Goal: Complete application form

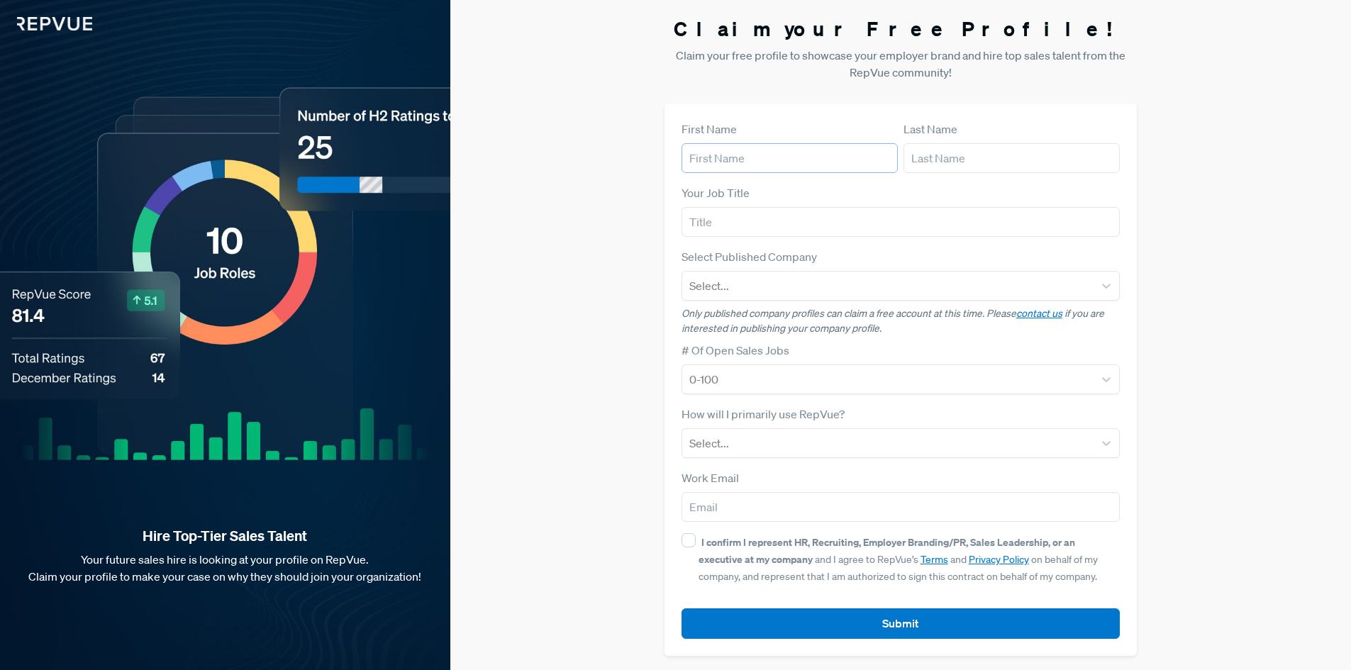
click at [803, 164] on input "text" at bounding box center [789, 158] width 216 height 30
type input "[PERSON_NAME]"
type input "Sr. Recruiter"
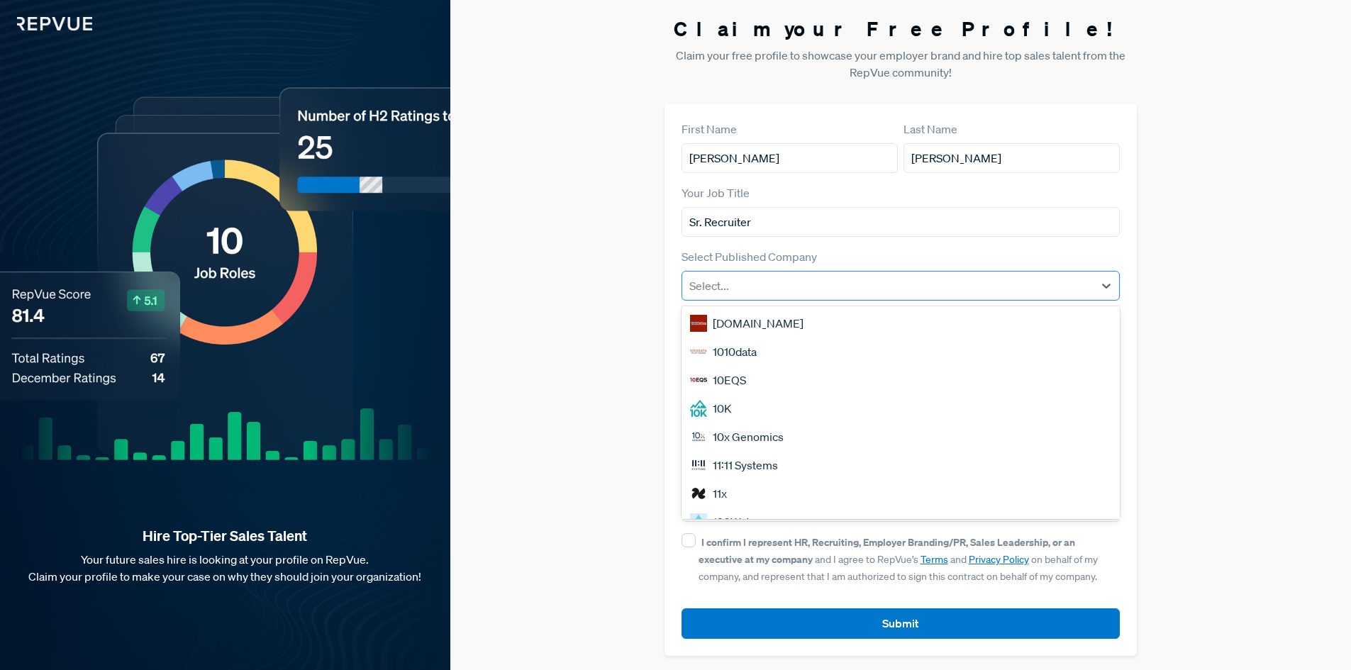
click at [798, 286] on div at bounding box center [888, 286] width 398 height 20
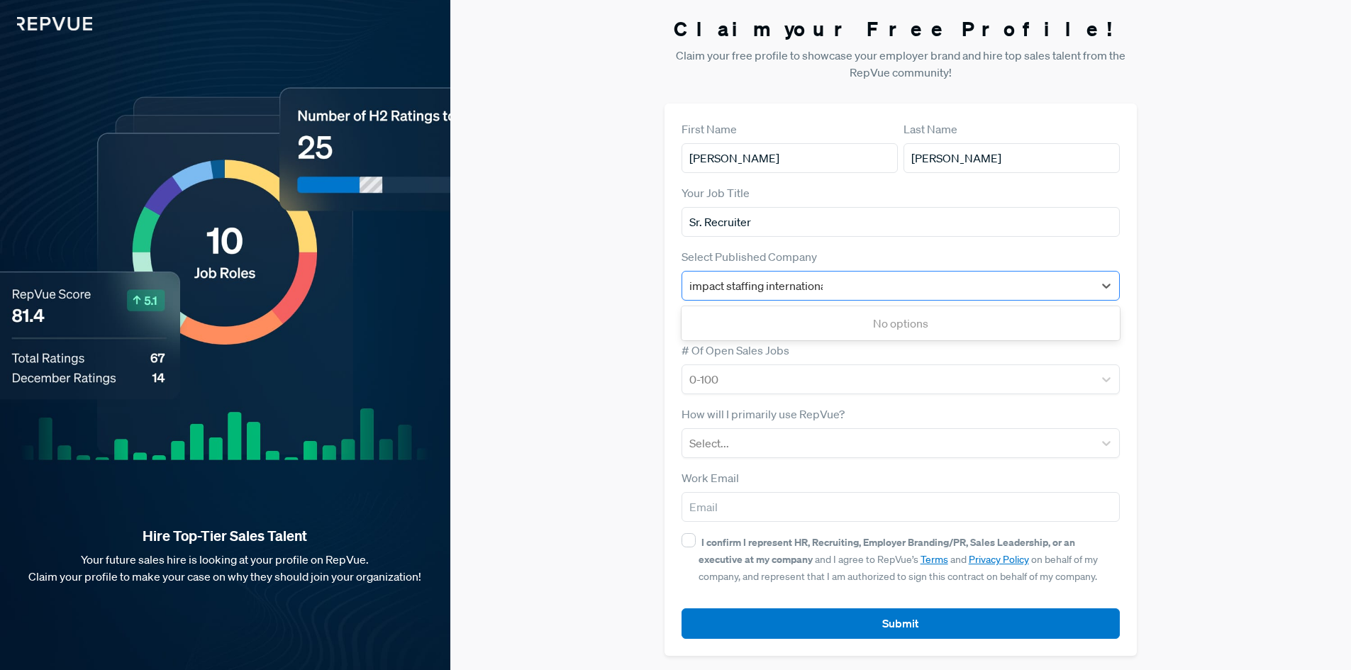
type input "impact staffing international"
click at [836, 286] on div at bounding box center [888, 286] width 398 height 20
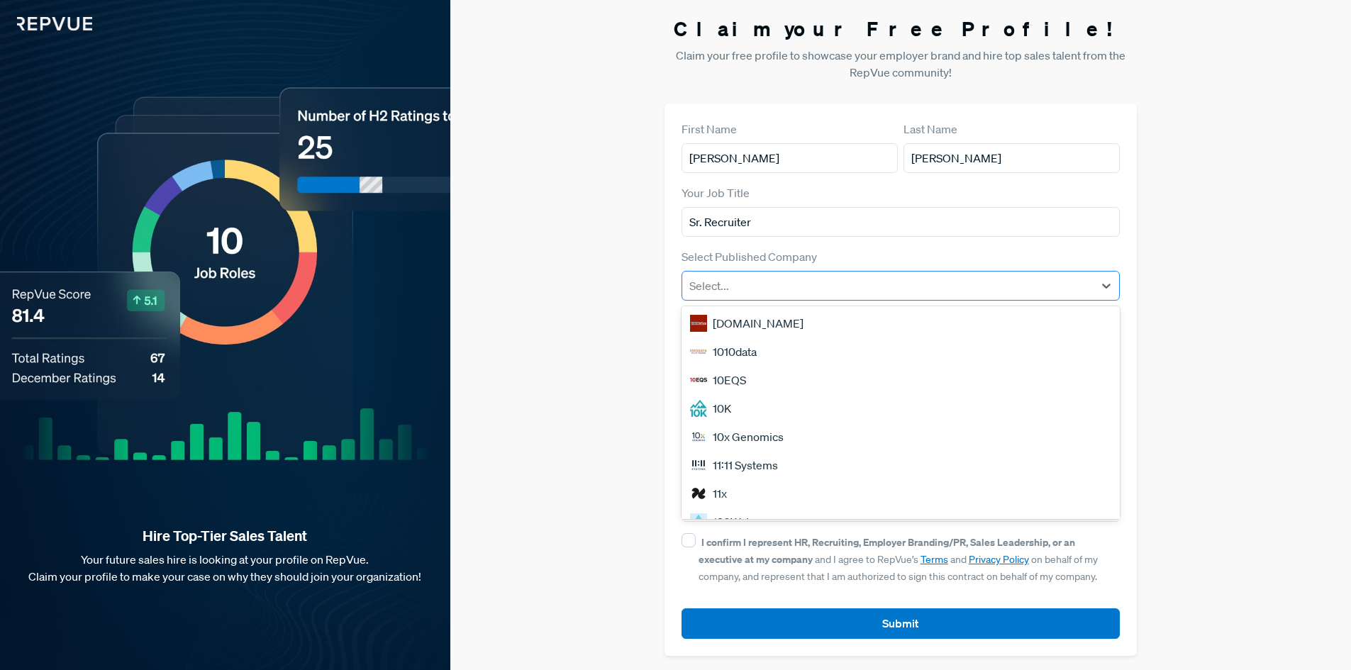
click at [836, 286] on div at bounding box center [888, 286] width 398 height 20
click at [1198, 319] on div "Claim your Free Profile! Claim your free profile to showcase your employer bran…" at bounding box center [900, 336] width 900 height 673
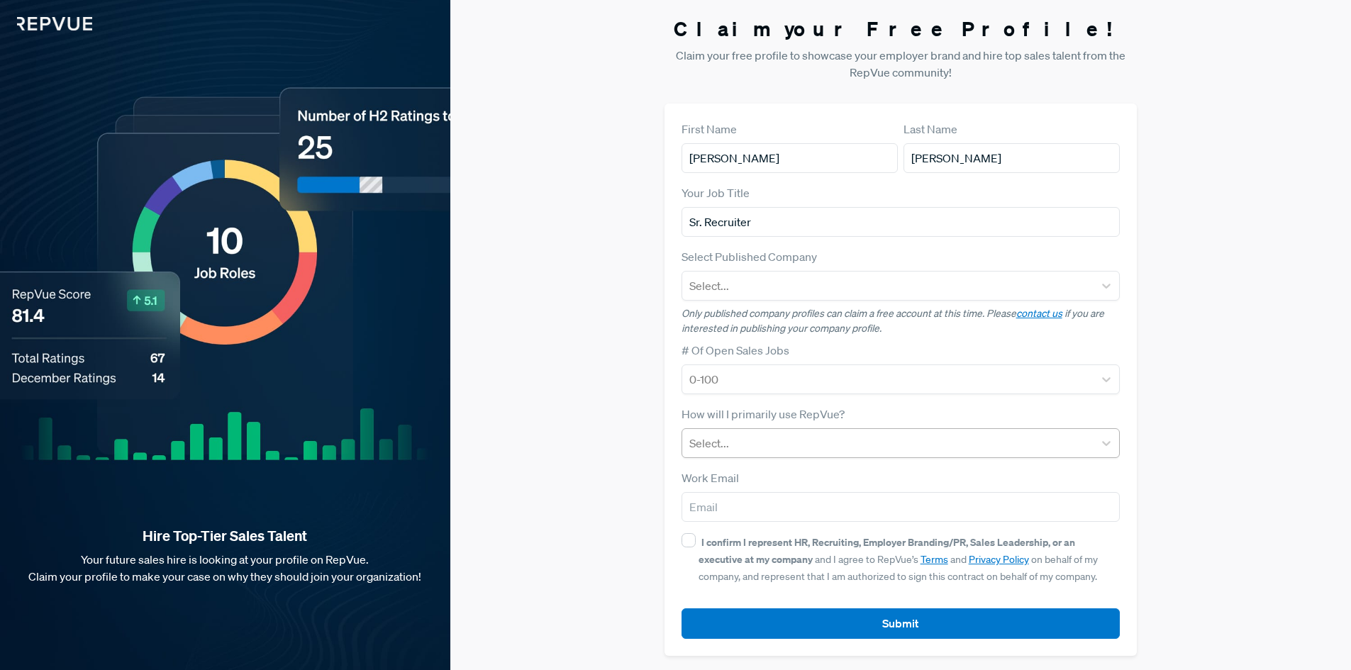
click at [817, 446] on div at bounding box center [888, 443] width 398 height 20
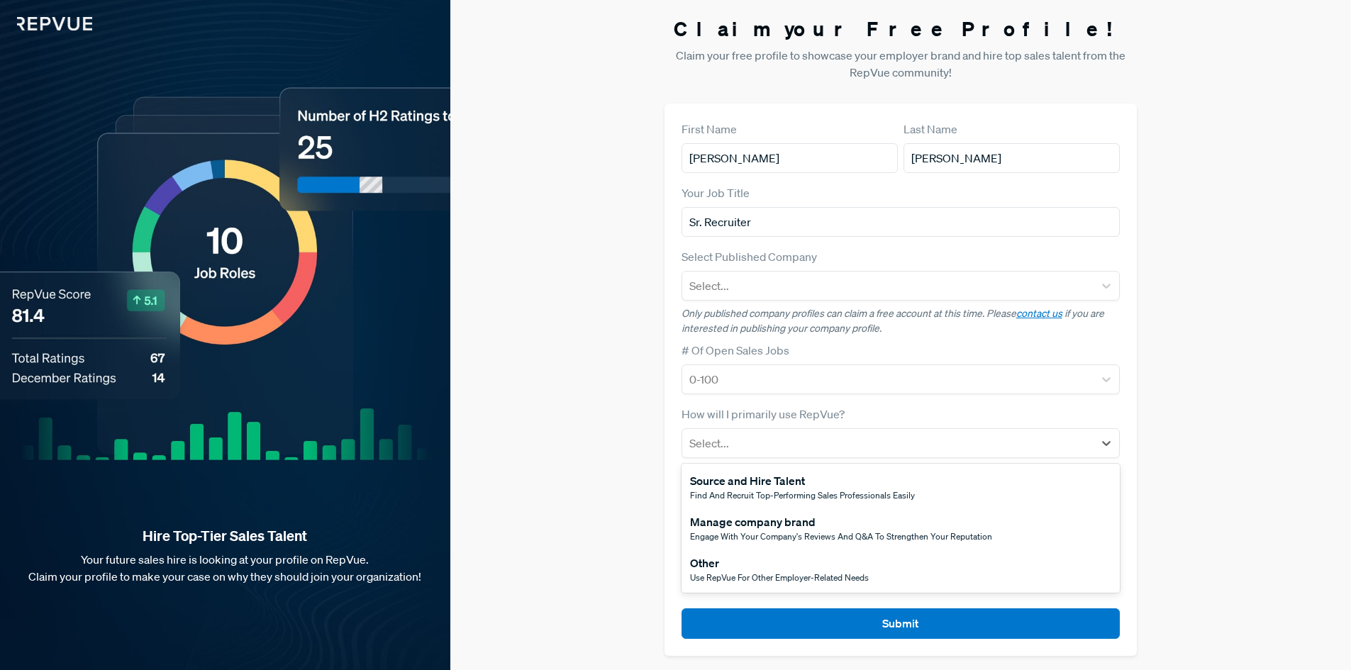
click at [793, 496] on span "Find and recruit top-performing sales professionals easily" at bounding box center [802, 495] width 225 height 12
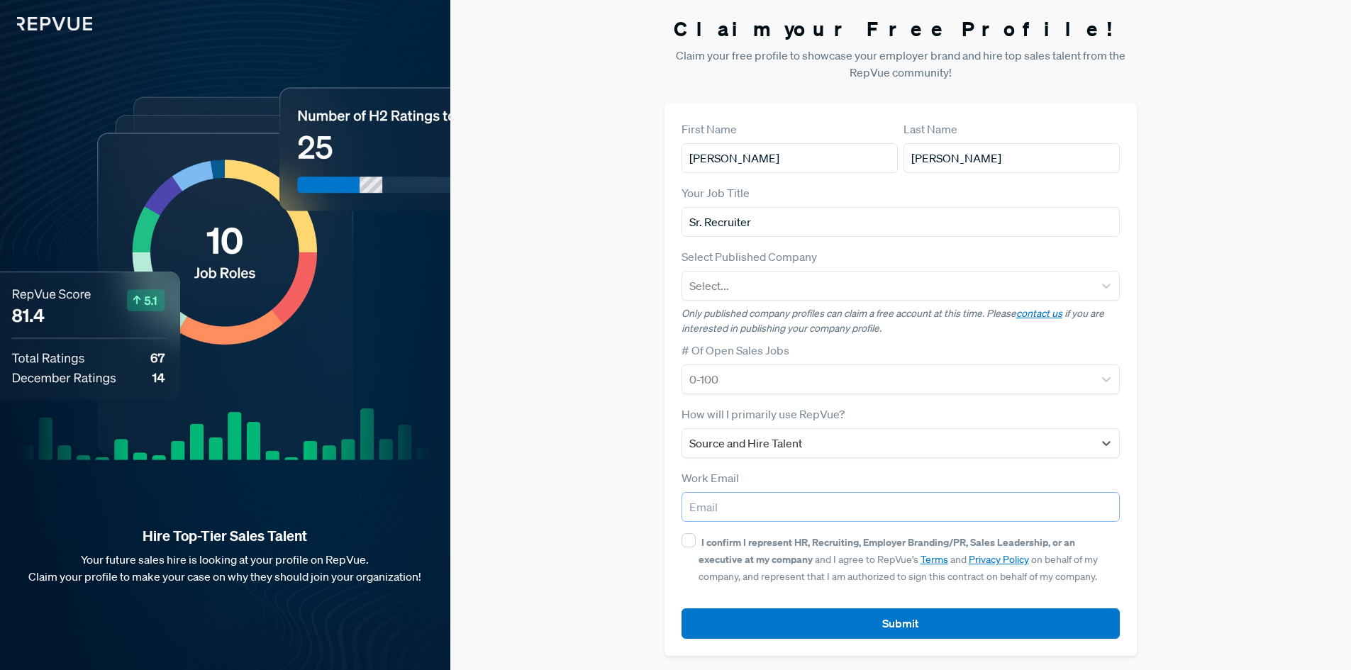
click at [771, 508] on input "email" at bounding box center [900, 507] width 439 height 30
type input "[PERSON_NAME][EMAIL_ADDRESS][PERSON_NAME][DOMAIN_NAME]"
click at [686, 542] on input "I confirm I represent HR, Recruiting, Employer Branding/PR, Sales Leadership, o…" at bounding box center [688, 540] width 14 height 14
checkbox input "true"
click at [1030, 317] on link "contact us" at bounding box center [1039, 313] width 46 height 13
